Goal: Task Accomplishment & Management: Manage account settings

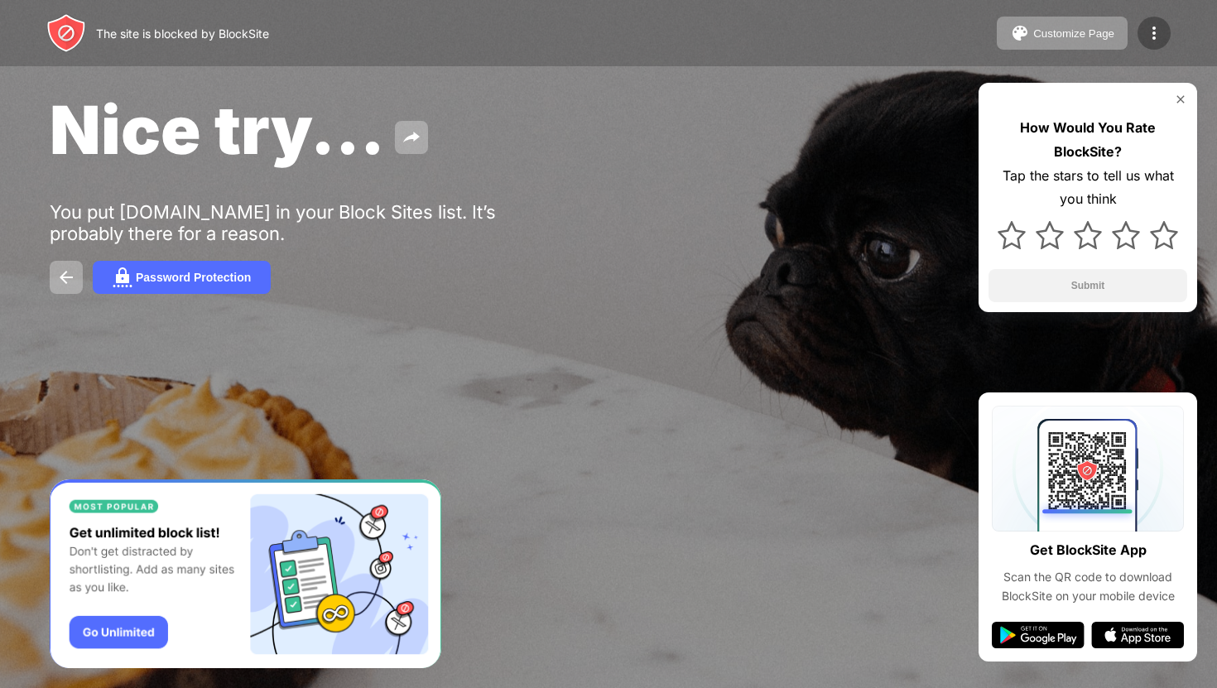
click at [1150, 41] on img at bounding box center [1154, 33] width 20 height 20
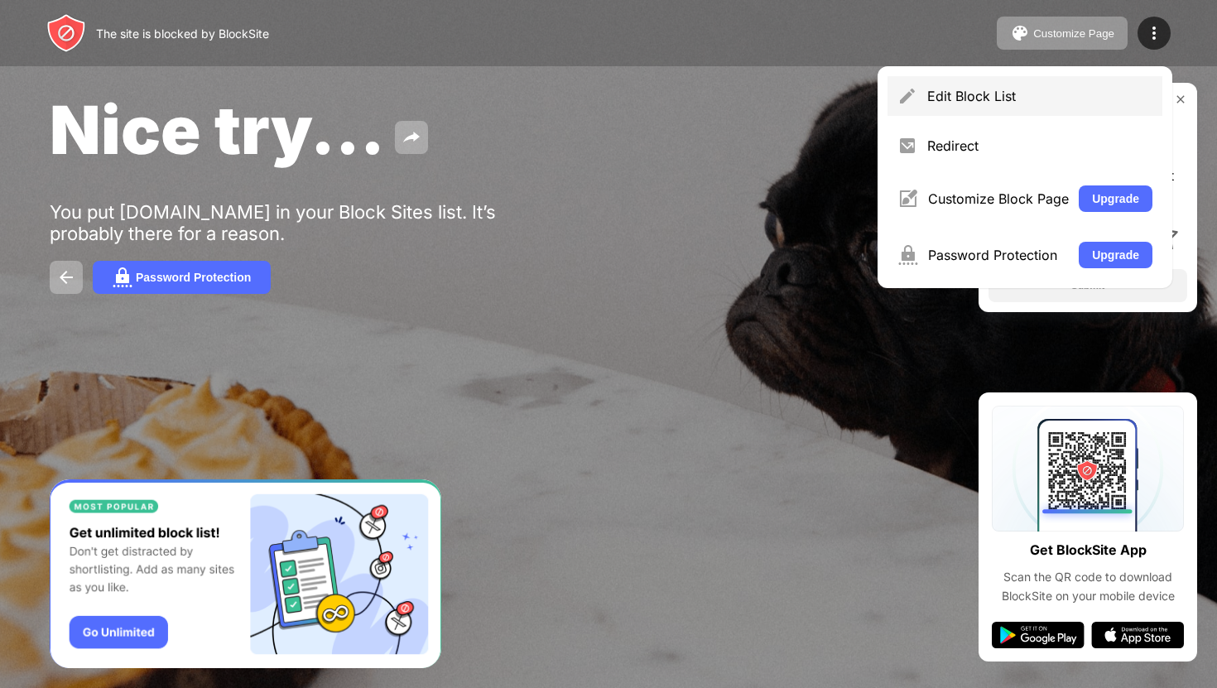
click at [889, 100] on div "Edit Block List" at bounding box center [1025, 96] width 275 height 40
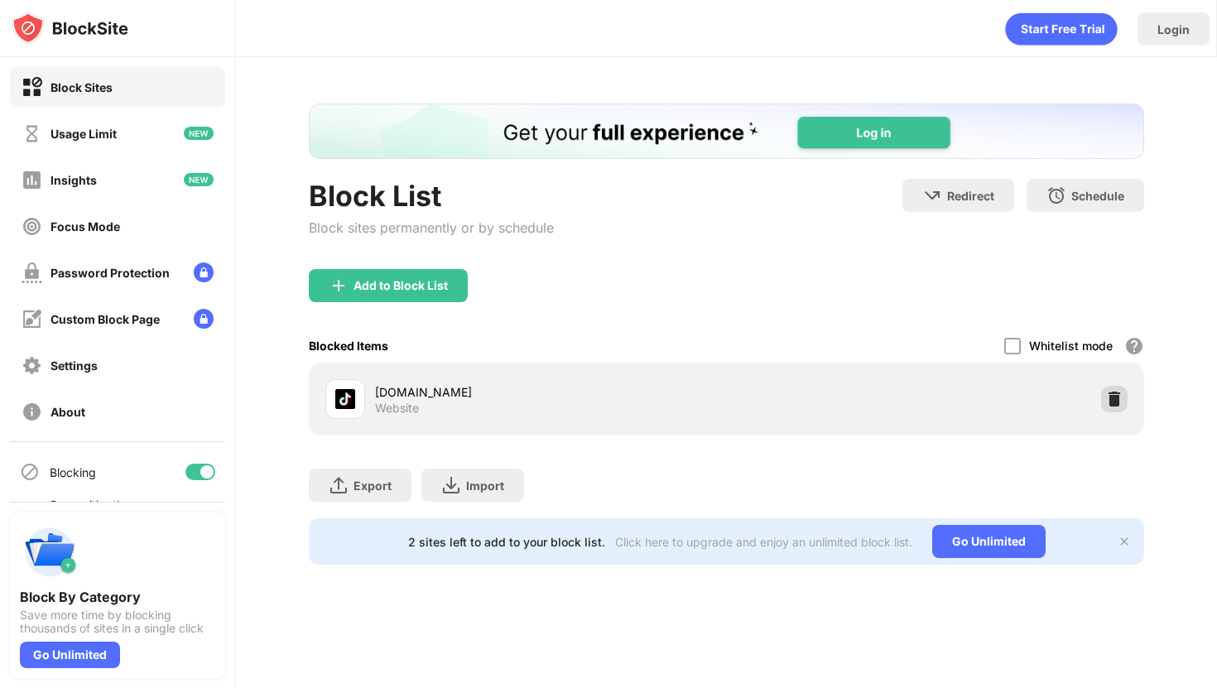
click at [1120, 402] on img at bounding box center [1114, 399] width 17 height 17
